Goal: Task Accomplishment & Management: Use online tool/utility

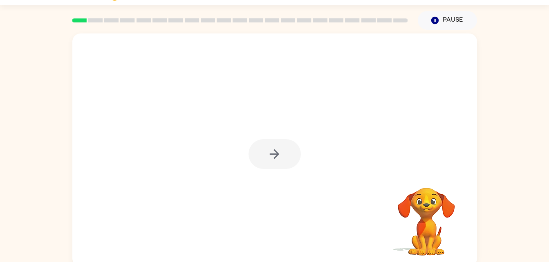
scroll to position [25, 0]
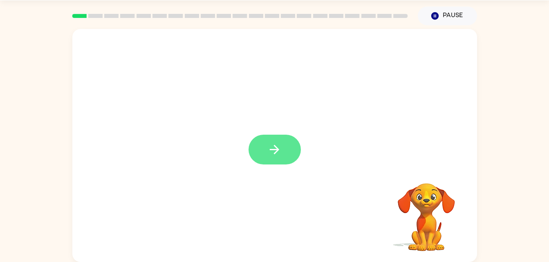
click at [280, 138] on button "button" at bounding box center [274, 150] width 52 height 30
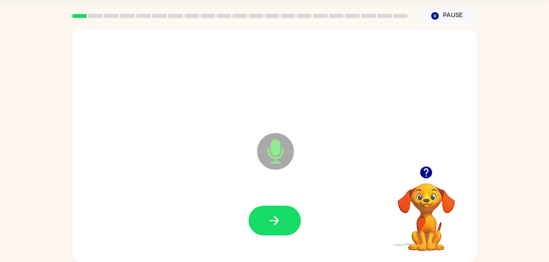
click at [512, 40] on div "Microphone The Microphone is here when it is your turn to talk Your browser mus…" at bounding box center [274, 143] width 549 height 237
click at [420, 172] on icon "button" at bounding box center [426, 173] width 12 height 12
click at [424, 173] on icon "button" at bounding box center [426, 173] width 12 height 12
click at [256, 221] on button "button" at bounding box center [274, 221] width 52 height 30
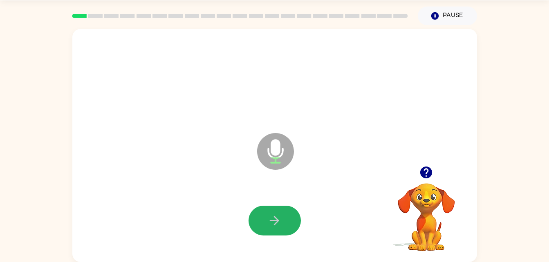
click at [256, 221] on button "button" at bounding box center [274, 221] width 52 height 30
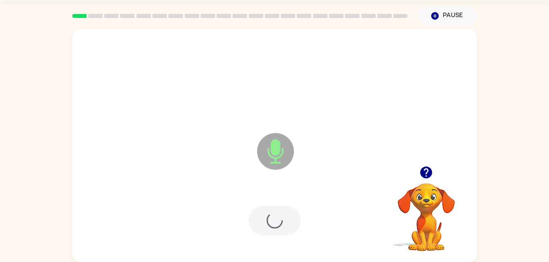
click at [256, 221] on div at bounding box center [274, 221] width 52 height 30
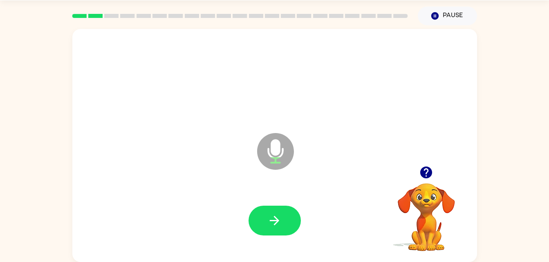
click at [244, 227] on div at bounding box center [274, 221] width 388 height 67
click at [255, 223] on button "button" at bounding box center [274, 221] width 52 height 30
click at [287, 220] on button "button" at bounding box center [274, 221] width 52 height 30
click at [289, 206] on div at bounding box center [274, 221] width 52 height 30
click at [278, 223] on icon "button" at bounding box center [274, 221] width 14 height 14
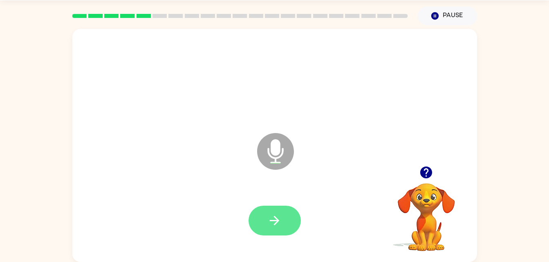
click at [284, 221] on button "button" at bounding box center [274, 221] width 52 height 30
click at [421, 168] on icon "button" at bounding box center [426, 172] width 14 height 14
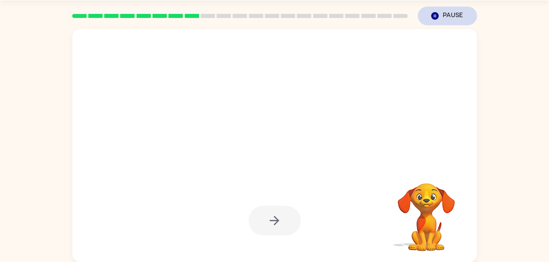
click at [439, 11] on button "Pause Pause" at bounding box center [447, 16] width 59 height 19
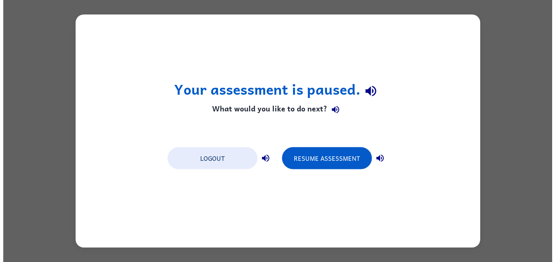
scroll to position [0, 0]
